Goal: Information Seeking & Learning: Learn about a topic

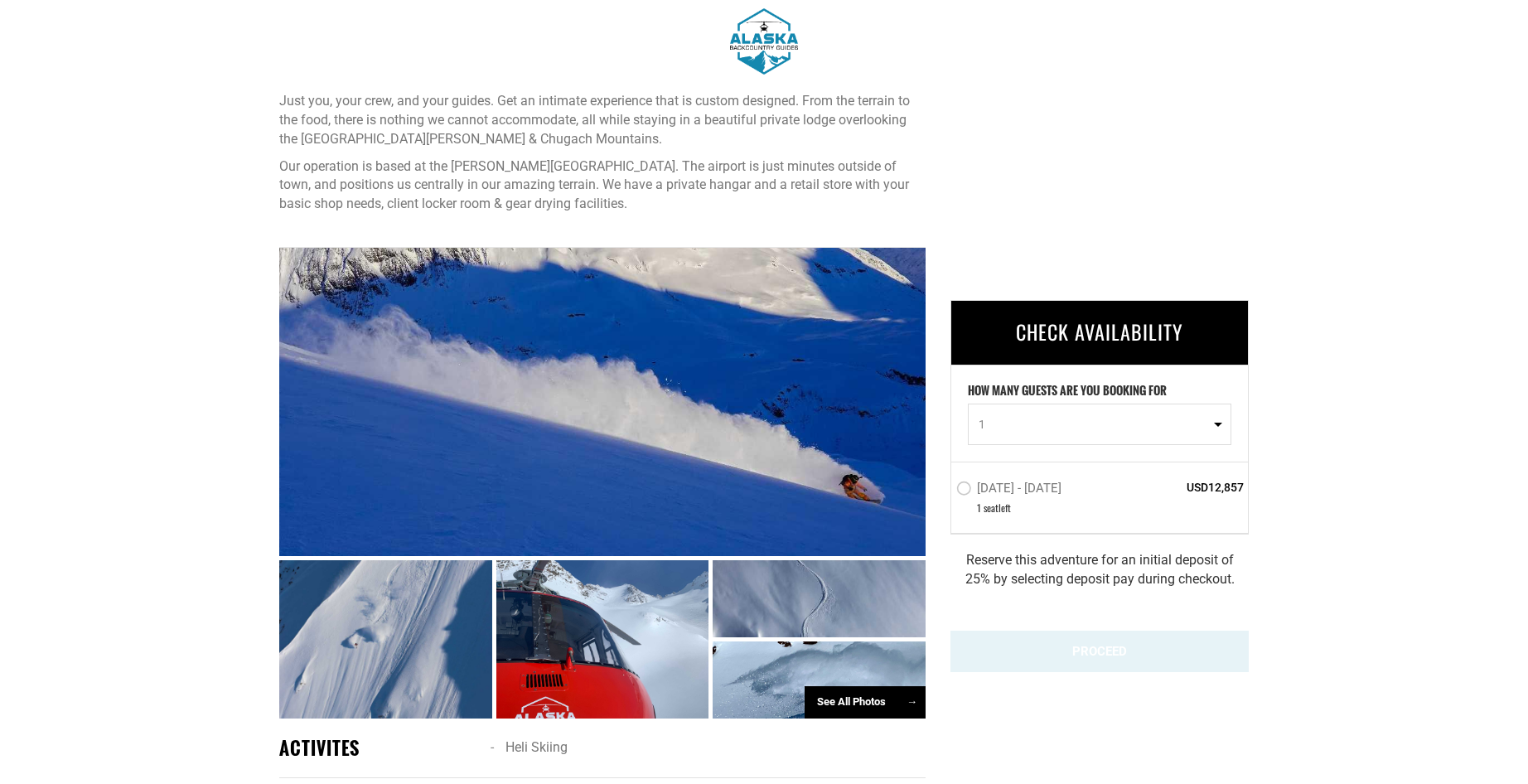
scroll to position [588, 0]
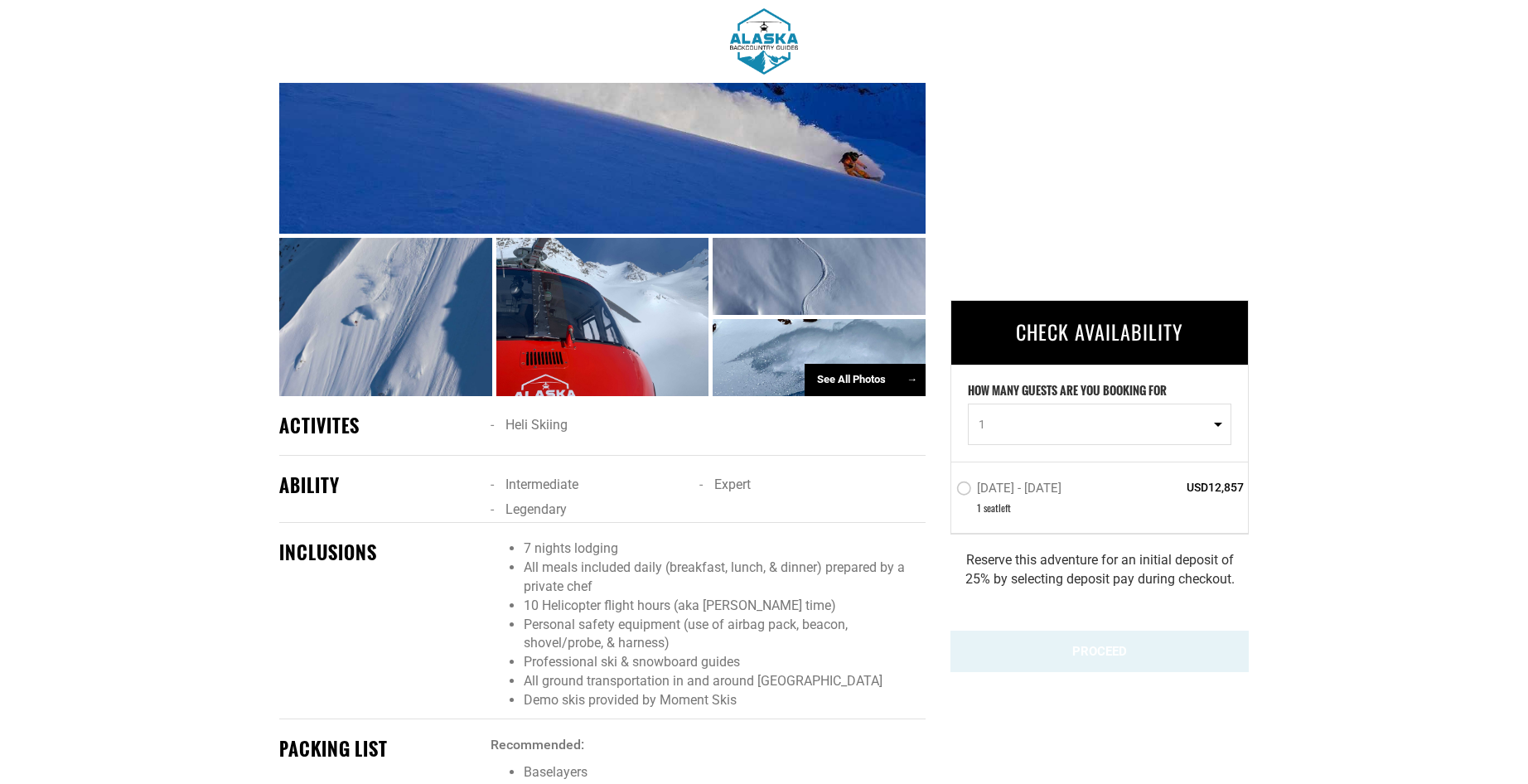
click at [867, 374] on div "See All Photos →" at bounding box center [865, 380] width 121 height 32
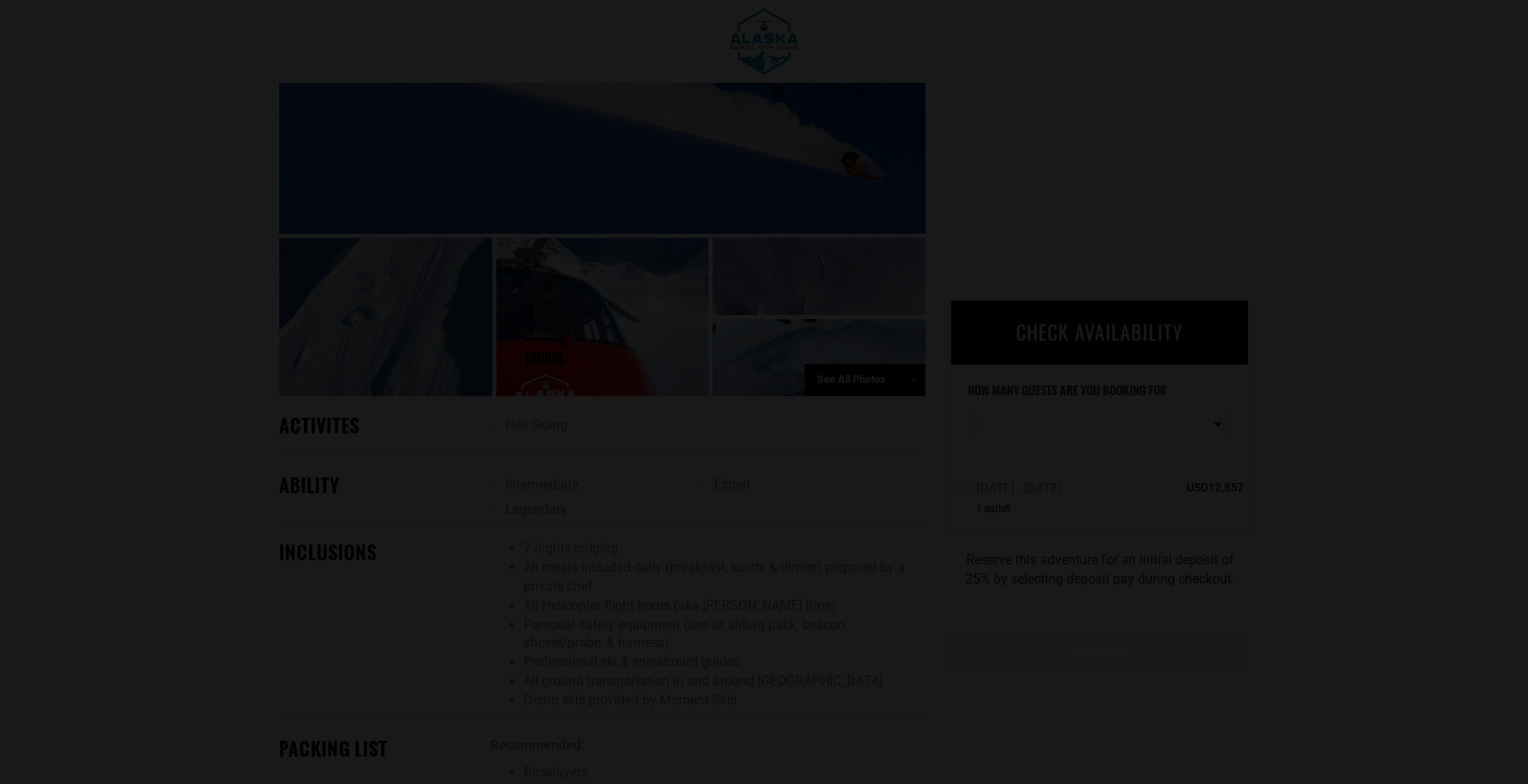
scroll to position [906, 0]
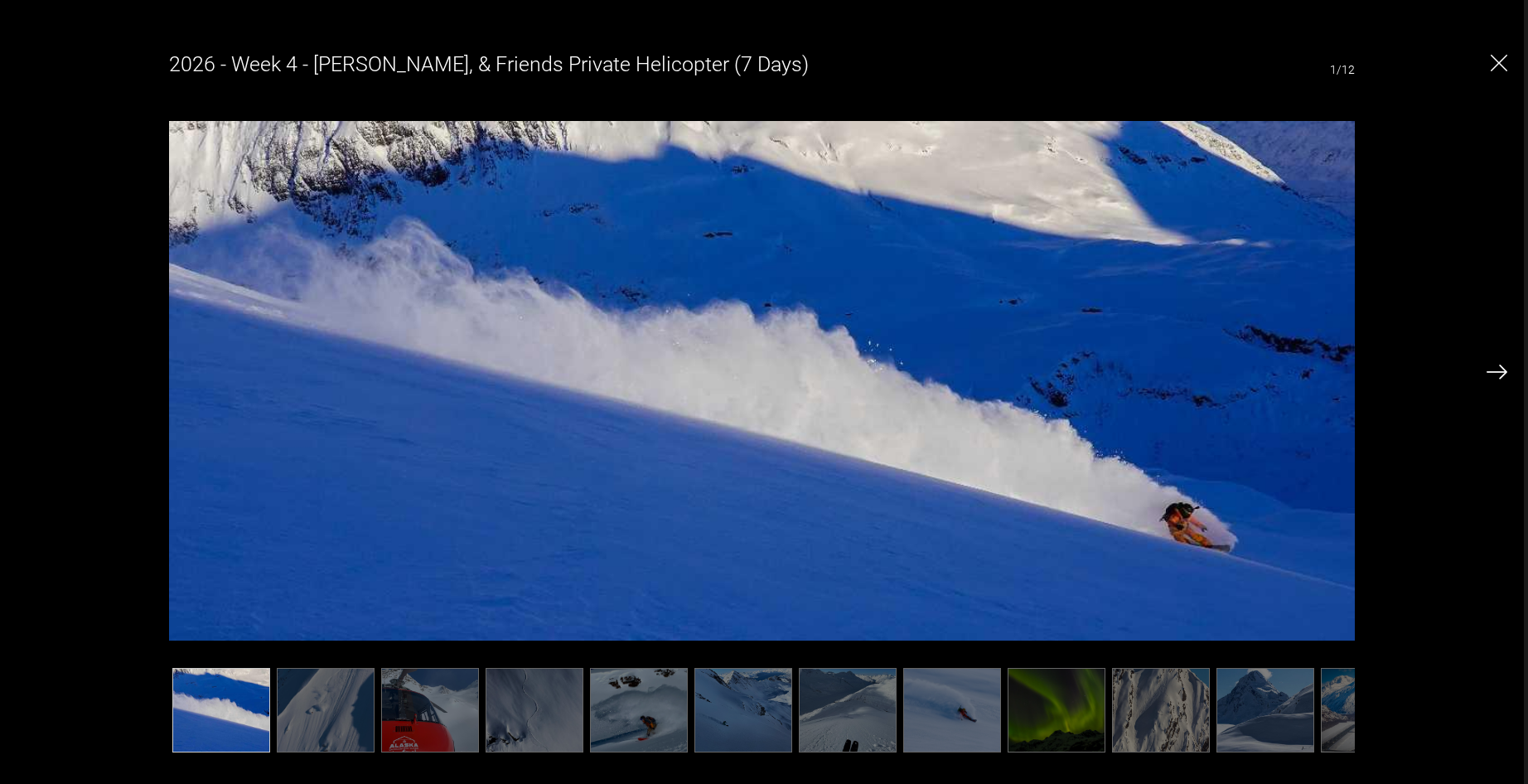
click at [1496, 367] on img at bounding box center [1497, 372] width 21 height 15
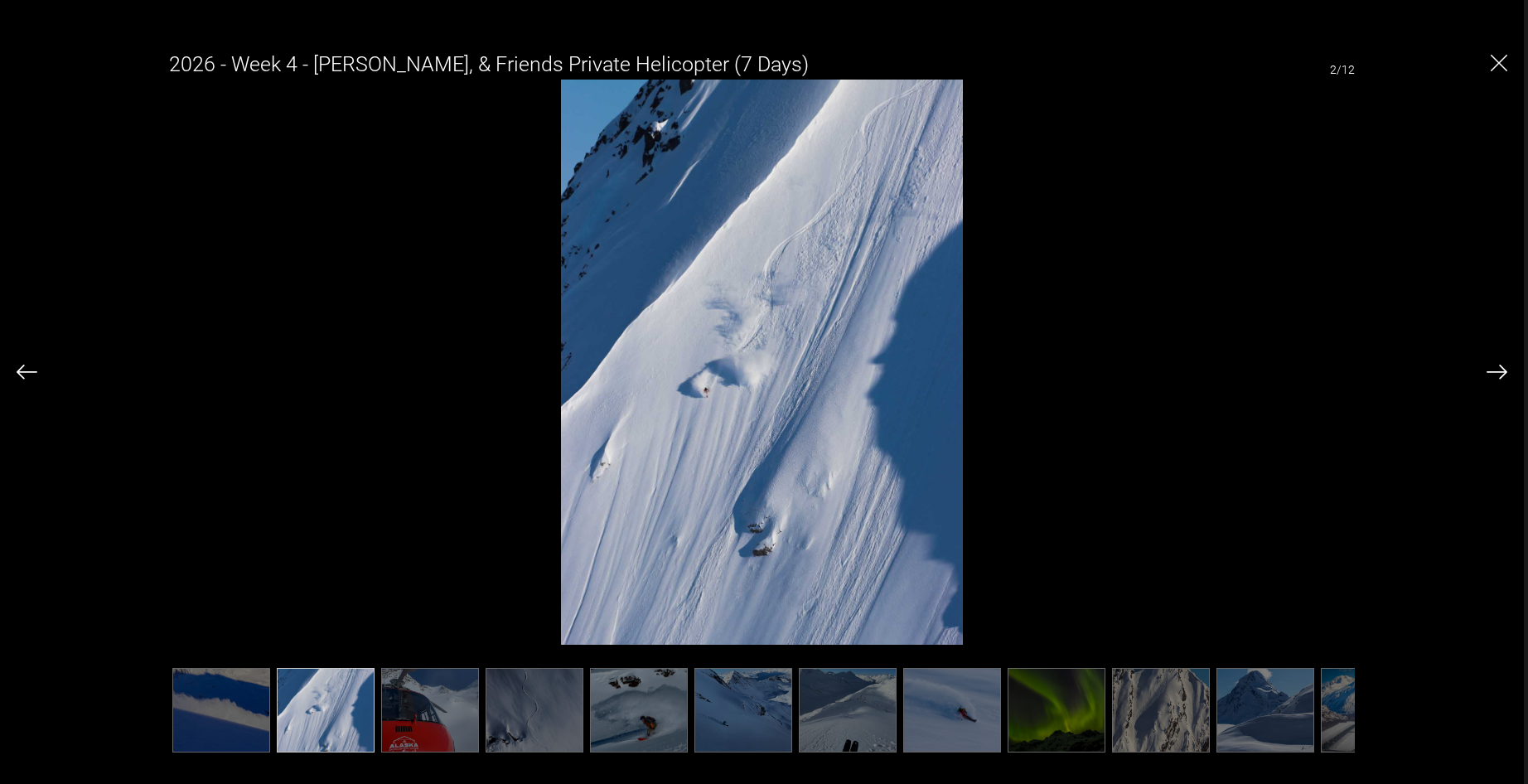
scroll to position [902, 0]
click at [1496, 367] on img at bounding box center [1497, 372] width 21 height 15
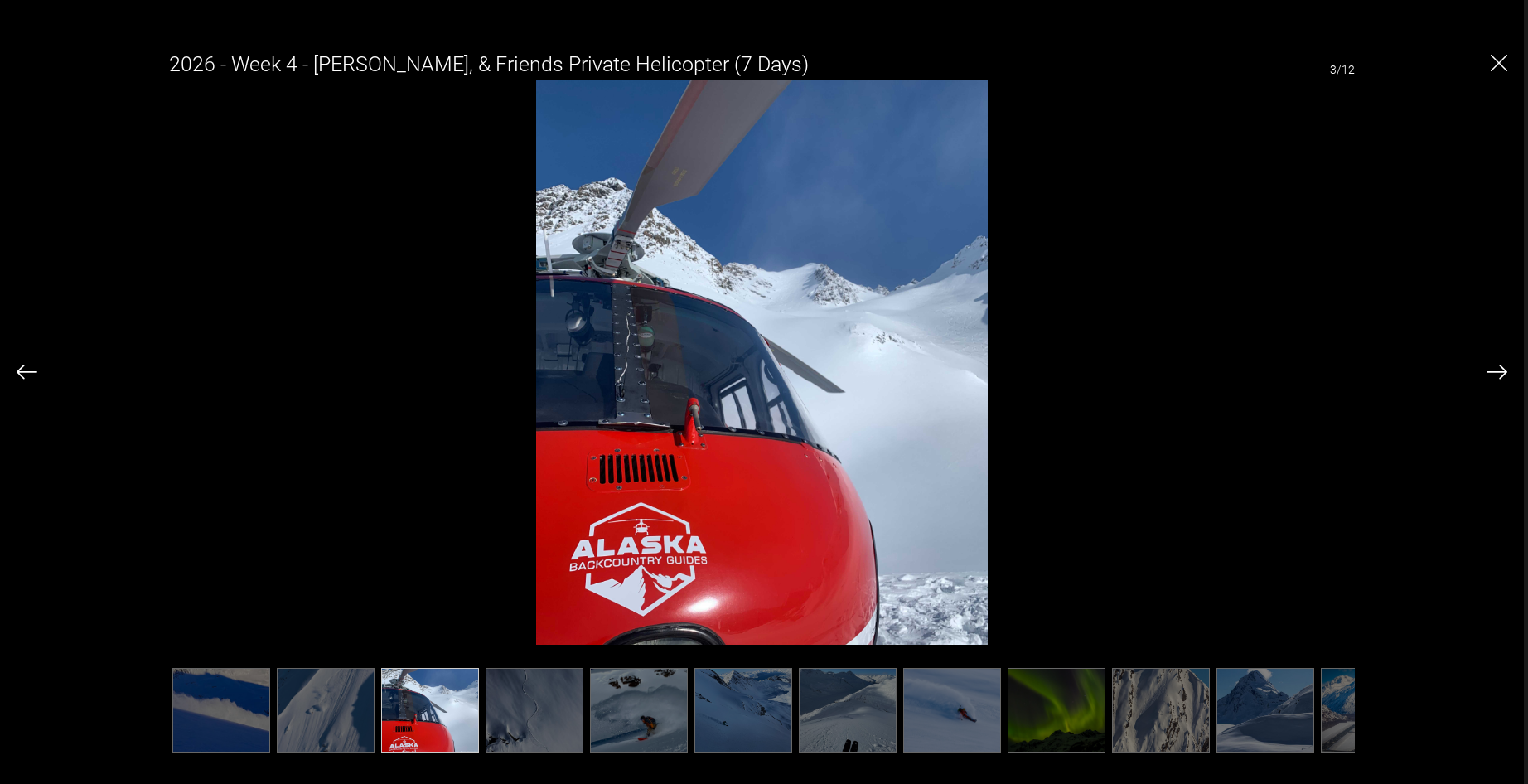
click at [1496, 367] on img at bounding box center [1497, 372] width 21 height 15
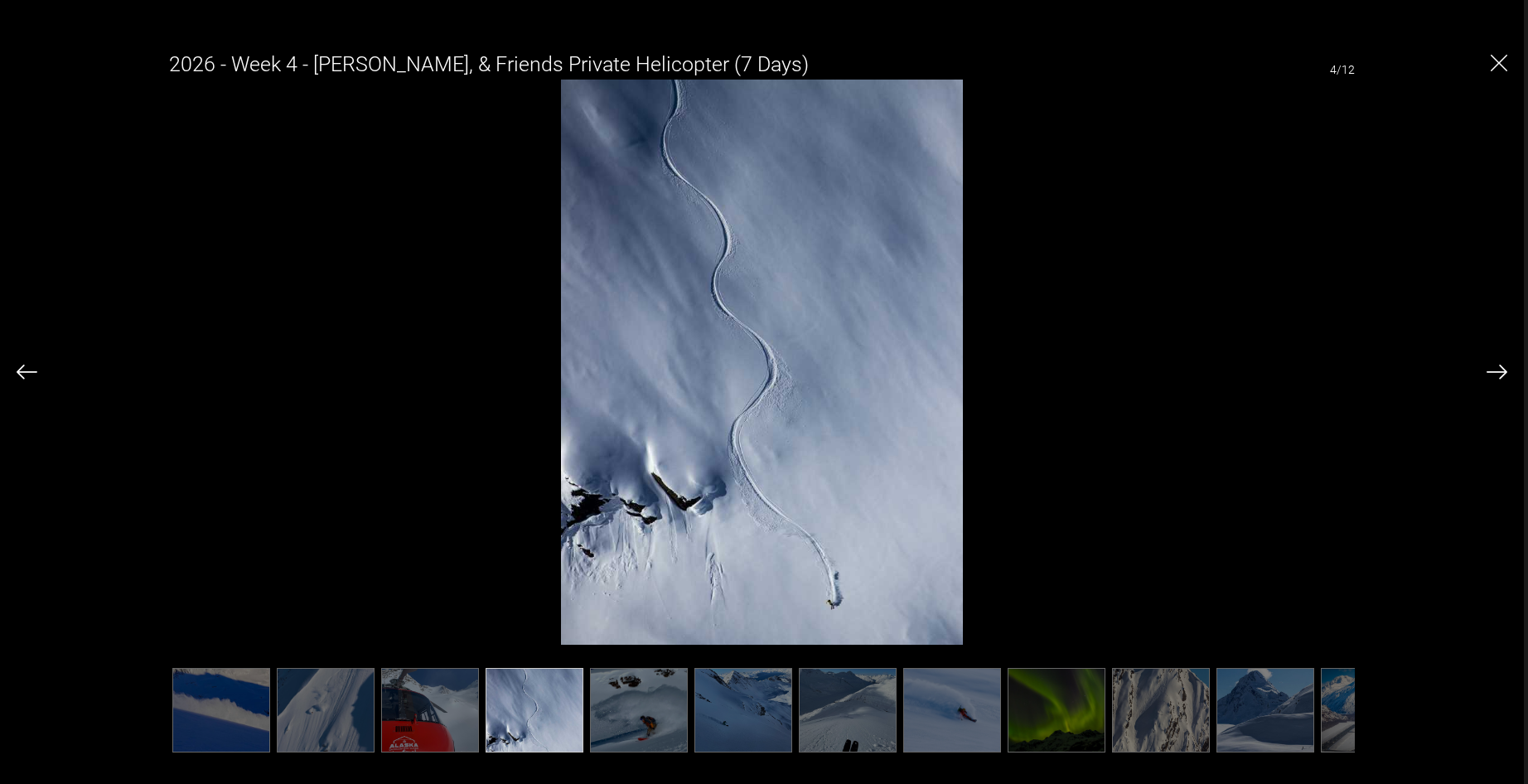
scroll to position [895, 0]
click at [1496, 367] on img at bounding box center [1497, 372] width 21 height 15
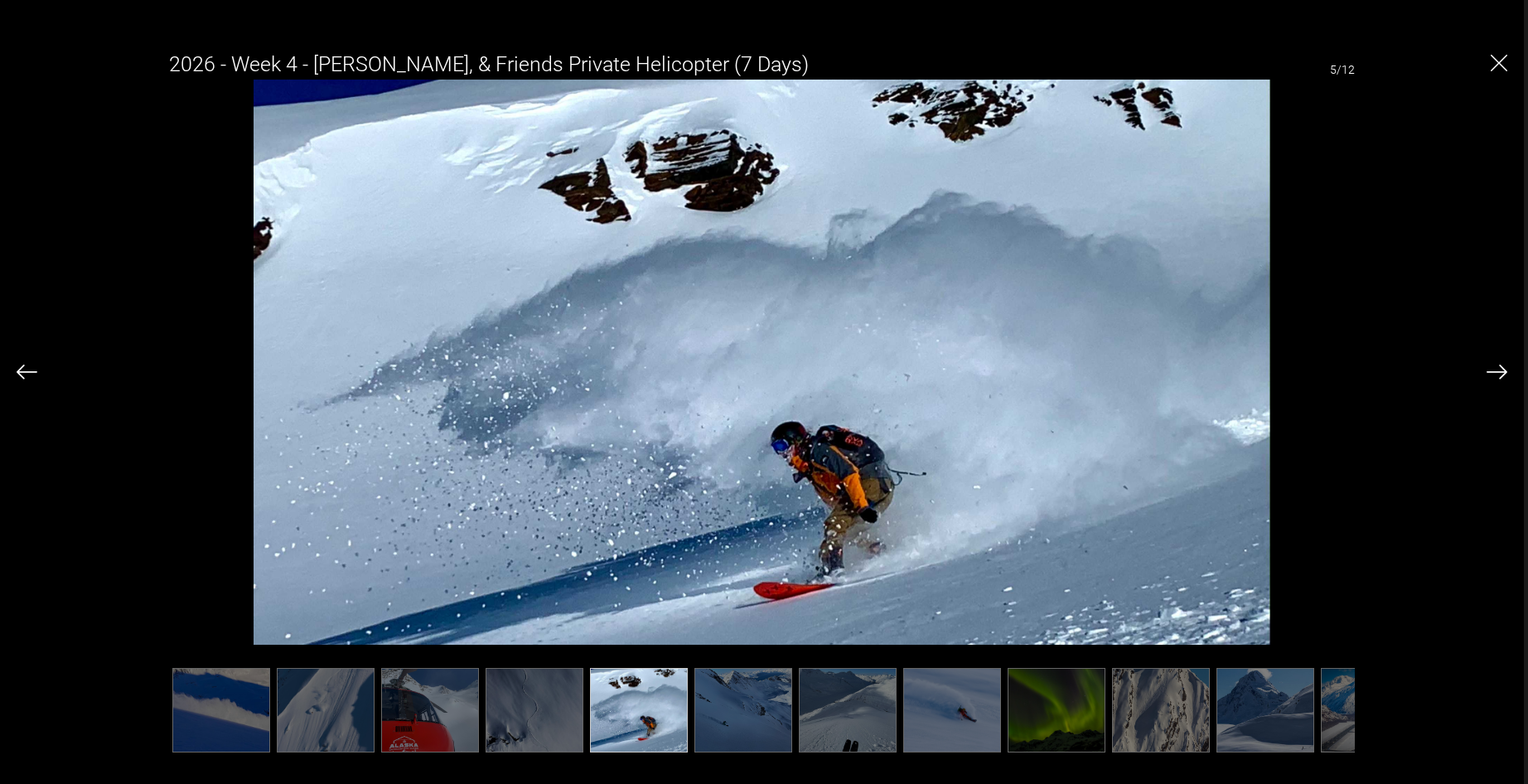
click at [1496, 367] on img at bounding box center [1497, 372] width 21 height 15
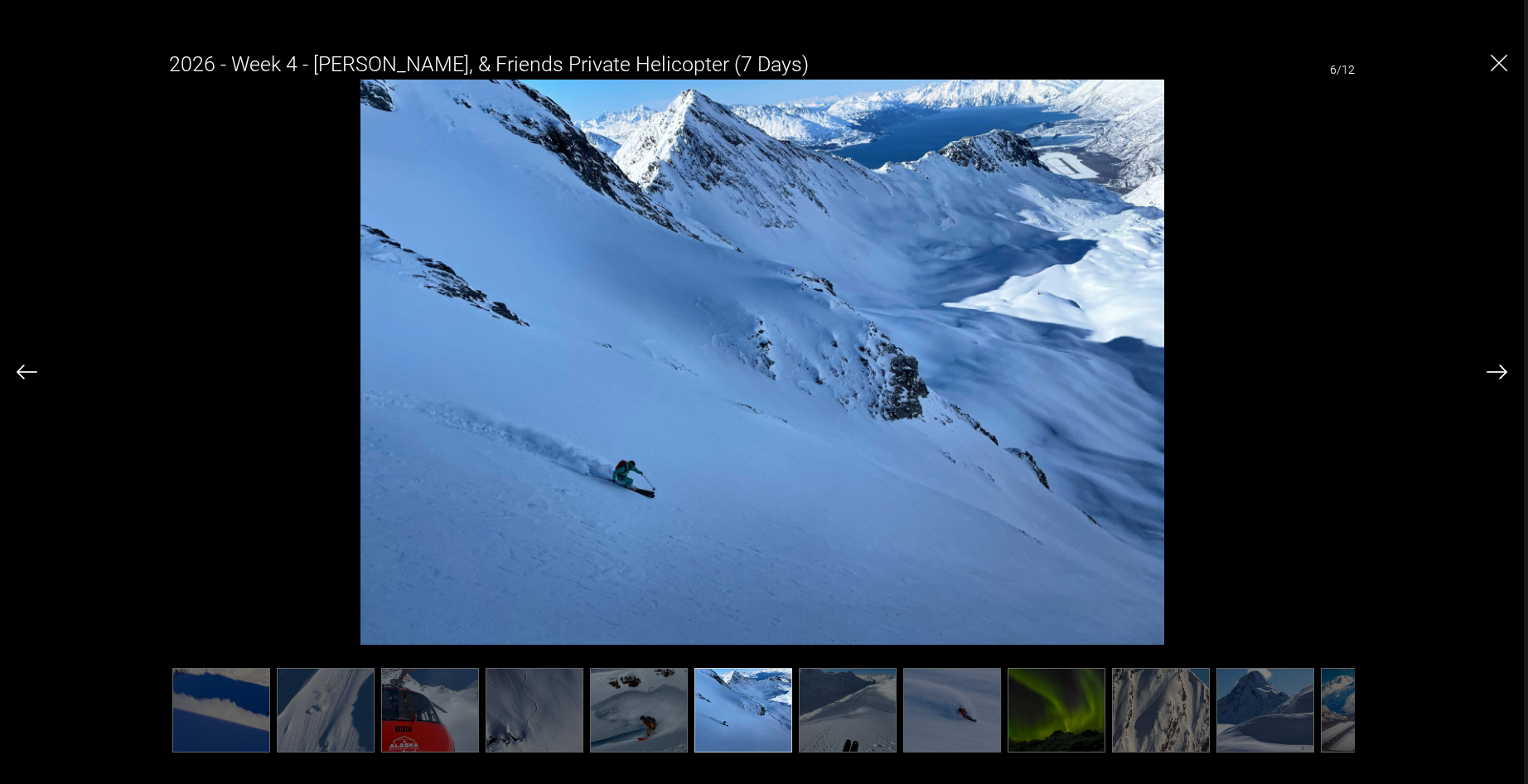
scroll to position [893, 0]
click at [1496, 367] on img at bounding box center [1497, 372] width 21 height 15
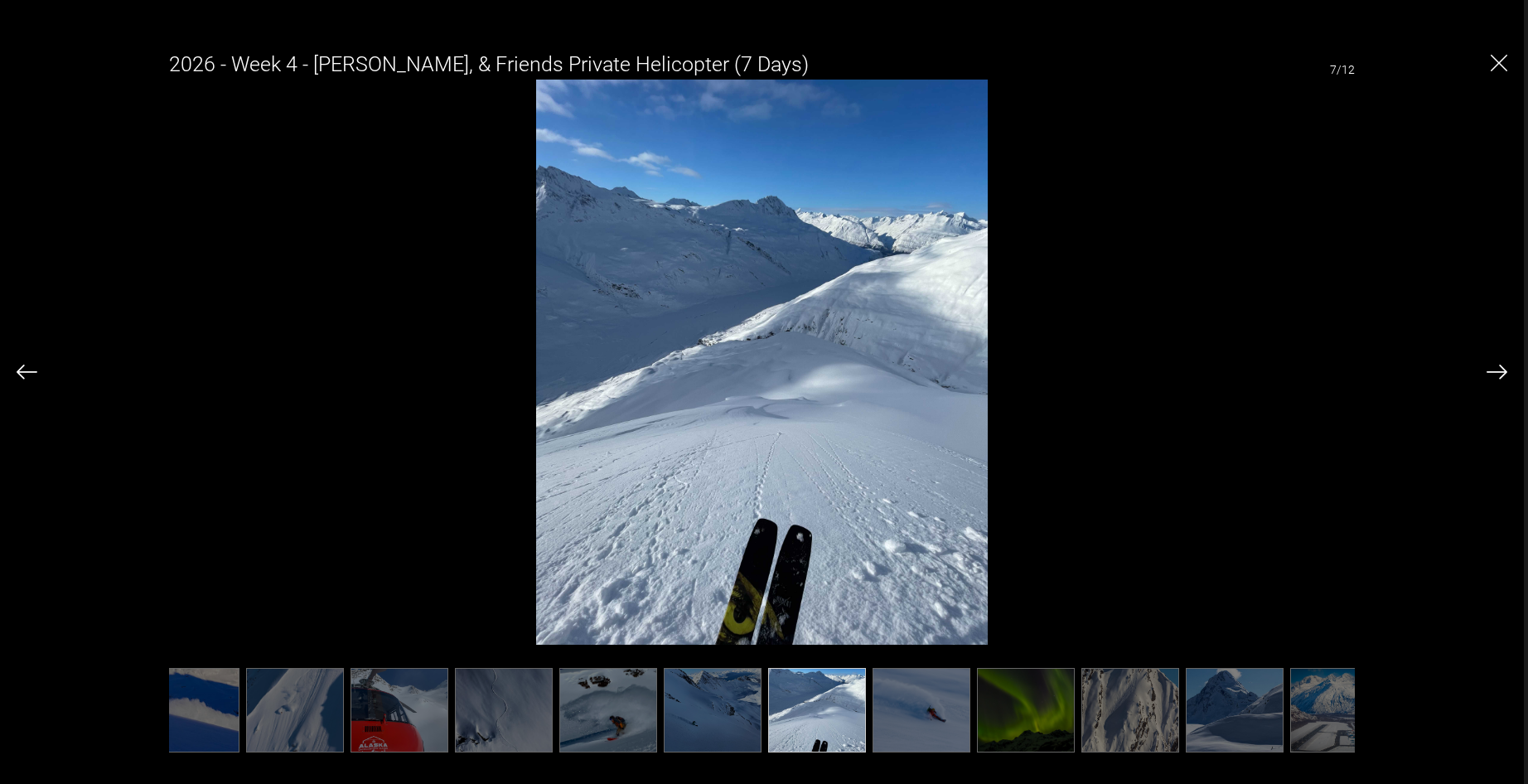
scroll to position [0, 68]
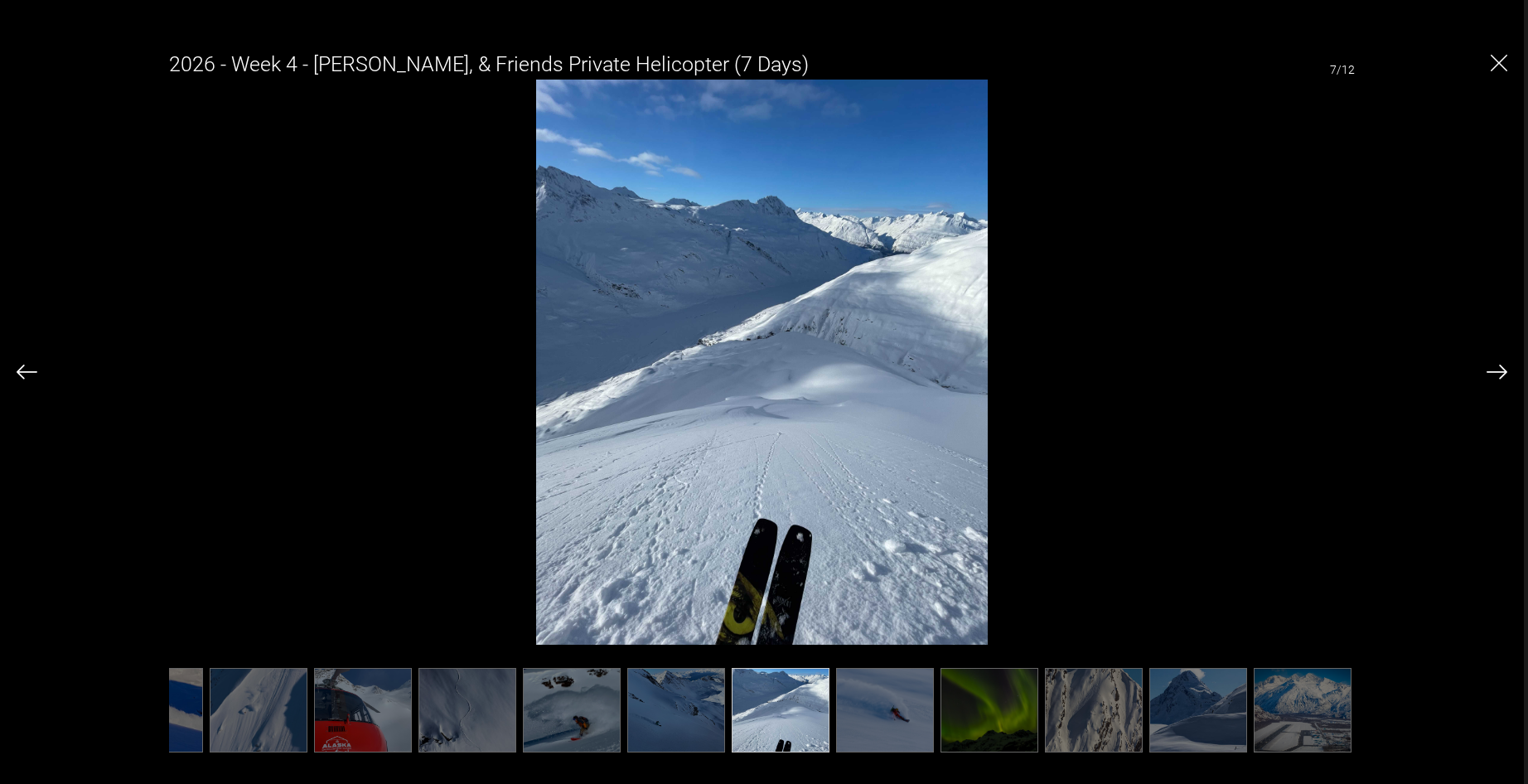
click at [1496, 367] on img at bounding box center [1497, 372] width 21 height 15
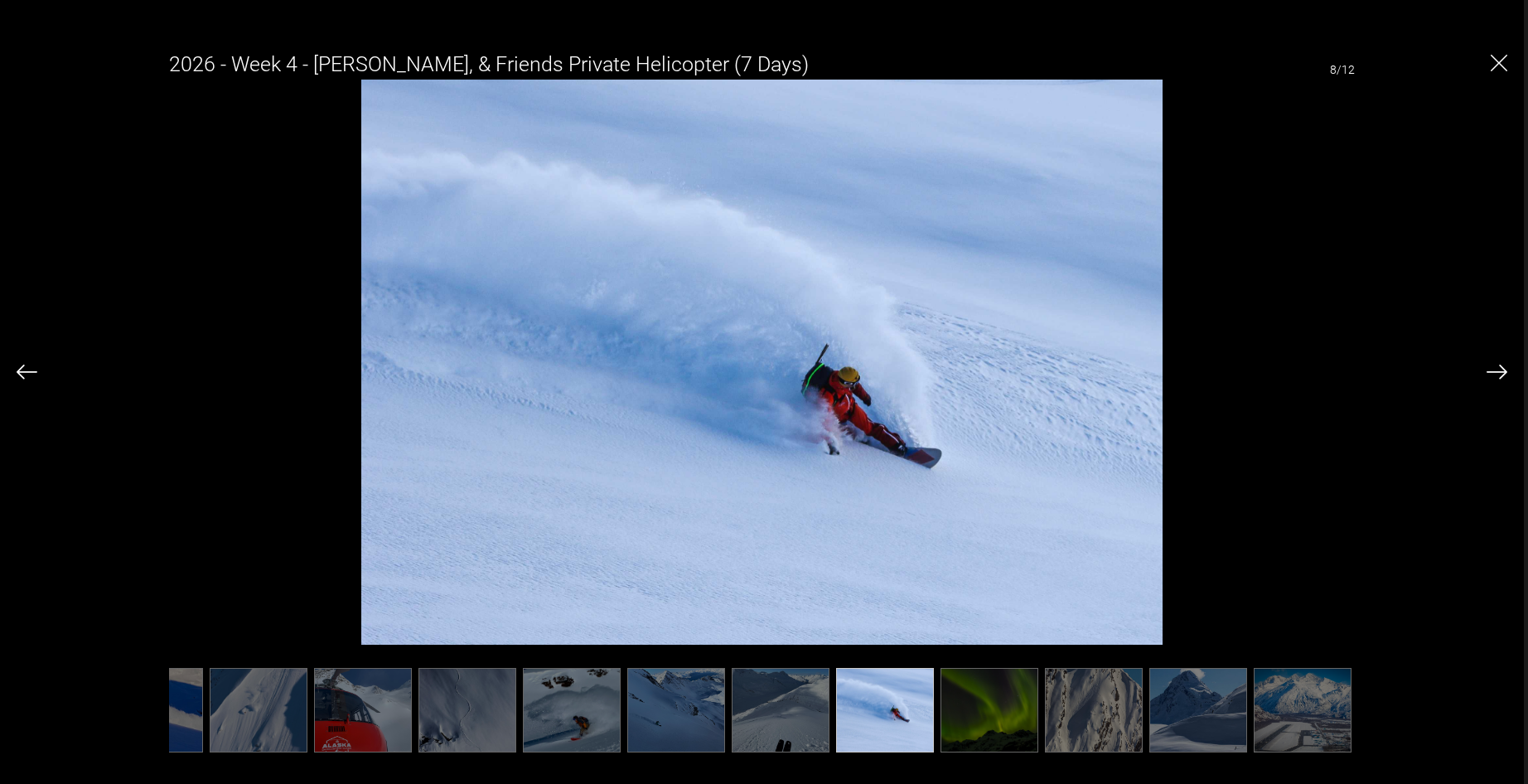
click at [1489, 68] on div "2026 - Week 4 - [PERSON_NAME], & Friends Private Helicopter (7 Days) 8/12" at bounding box center [761, 392] width 1490 height 709
click at [1496, 66] on img "Close" at bounding box center [1498, 62] width 17 height 17
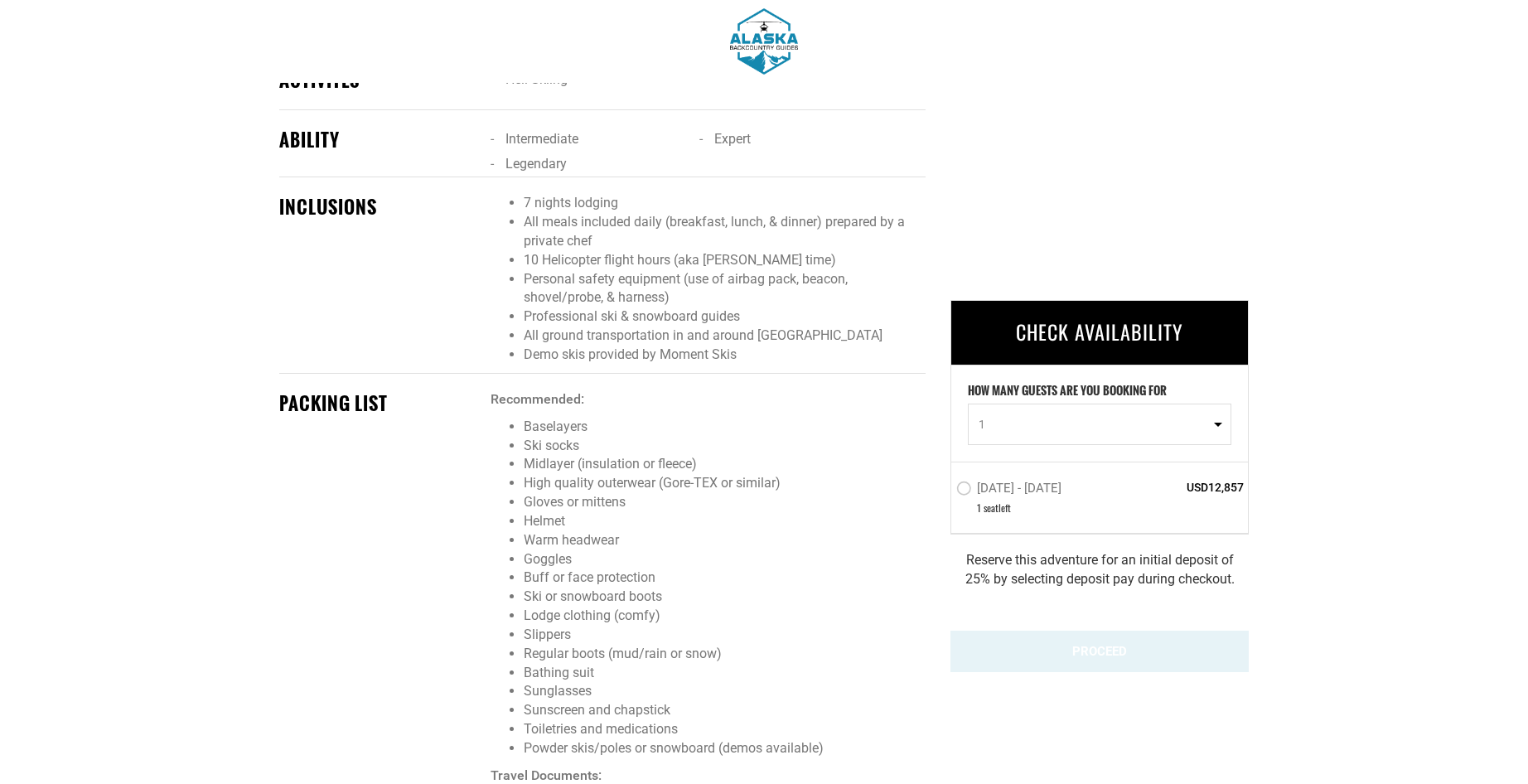
scroll to position [1263, 0]
